Goal: Check status: Check status

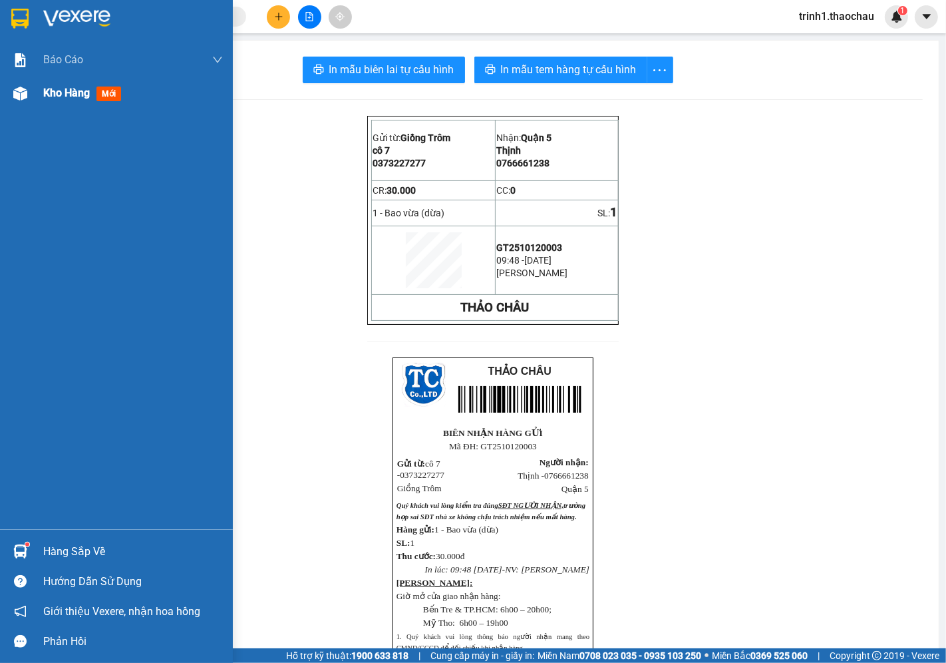
click at [54, 91] on span "Kho hàng" at bounding box center [66, 93] width 47 height 13
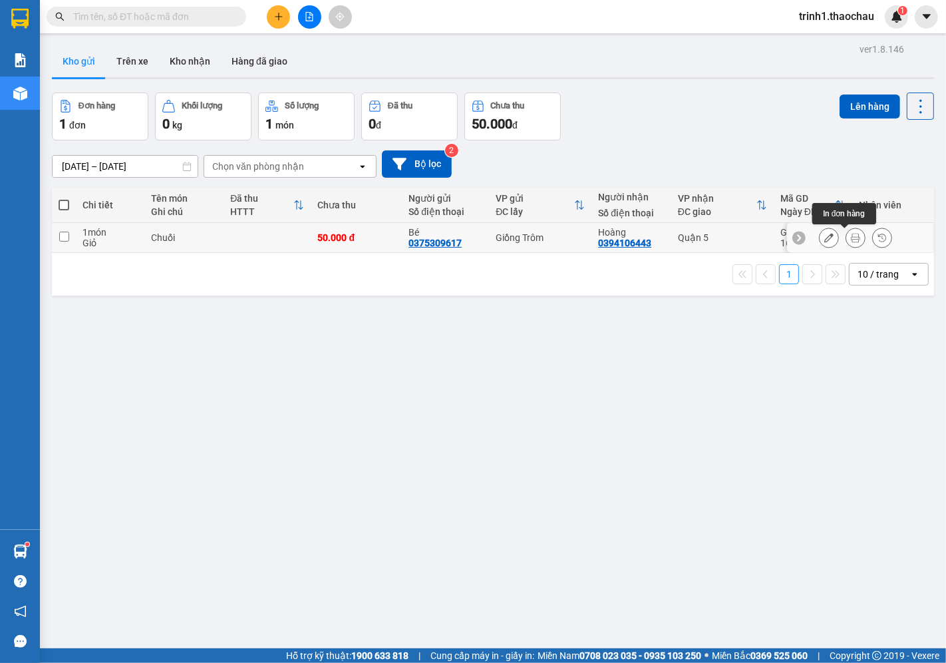
click at [851, 240] on icon at bounding box center [855, 237] width 9 height 9
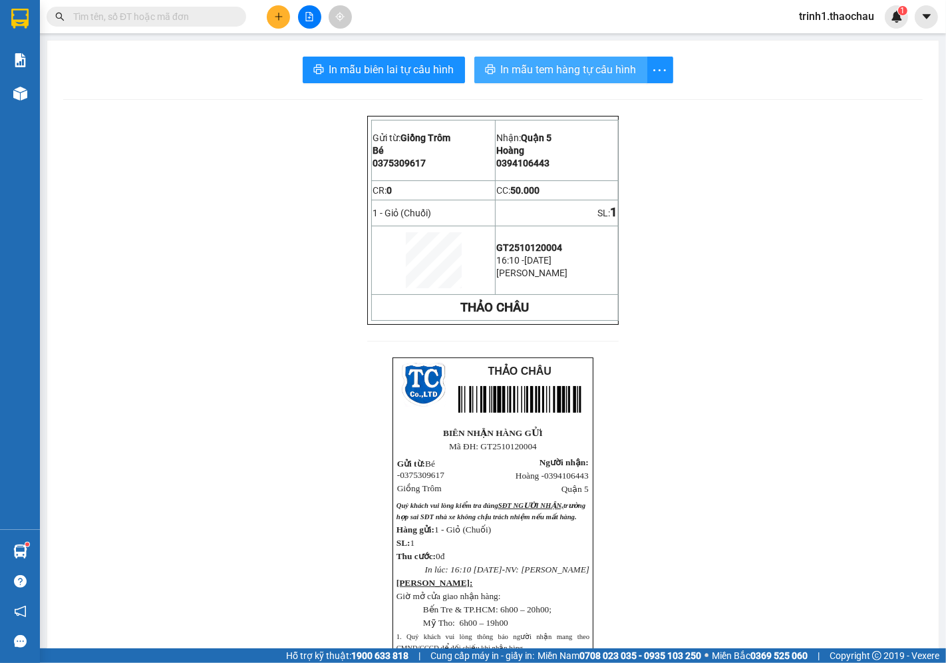
click at [562, 74] on span "In mẫu tem hàng tự cấu hình" at bounding box center [569, 69] width 136 height 17
